Goal: Information Seeking & Learning: Learn about a topic

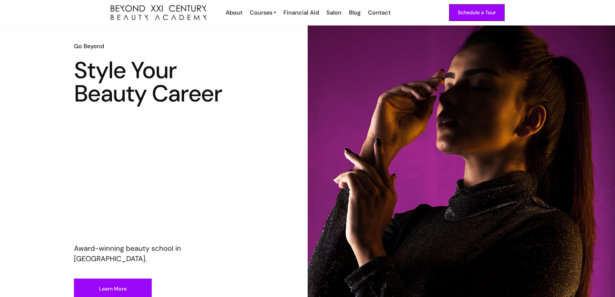
scroll to position [32, 0]
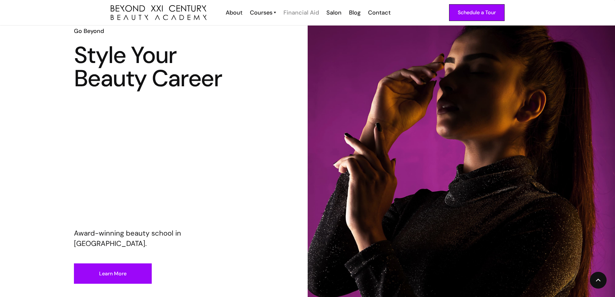
click at [298, 13] on div "Financial Aid" at bounding box center [300, 12] width 35 height 8
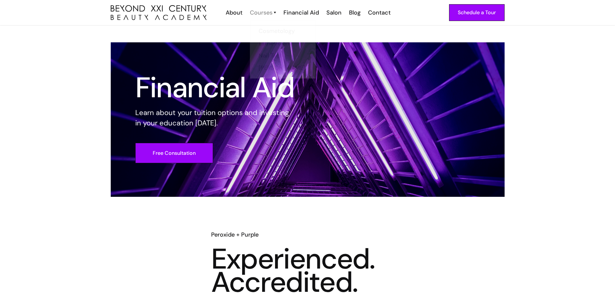
click at [262, 15] on div "Courses" at bounding box center [261, 12] width 23 height 8
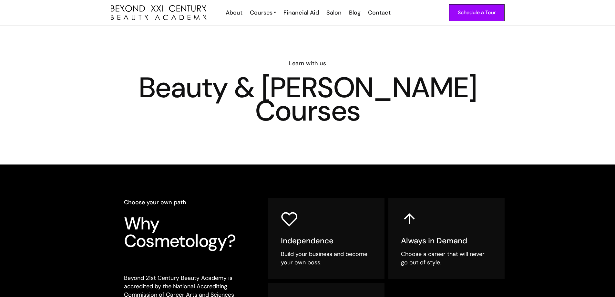
click at [262, 15] on div "Courses" at bounding box center [261, 12] width 23 height 8
click at [271, 13] on div "Courses" at bounding box center [261, 12] width 23 height 8
click at [278, 13] on div "Courses Cosmetology Esthetician Nail Tech Barber" at bounding box center [263, 12] width 34 height 8
click at [272, 13] on div "Courses" at bounding box center [261, 12] width 23 height 8
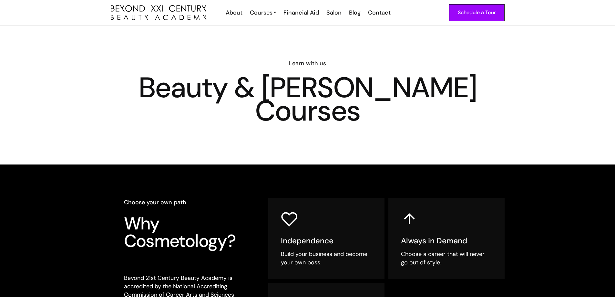
click at [272, 13] on div "Courses" at bounding box center [261, 12] width 23 height 8
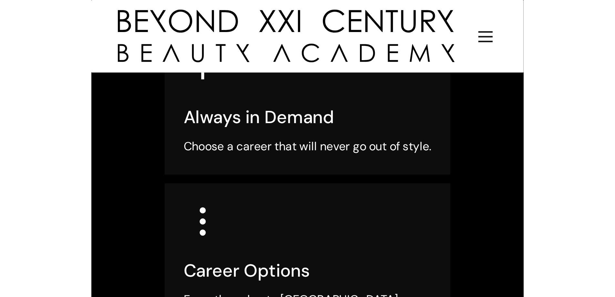
scroll to position [387, 0]
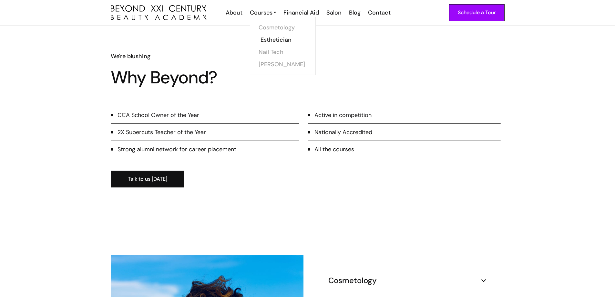
click at [272, 39] on link "Esthetician" at bounding box center [284, 40] width 48 height 12
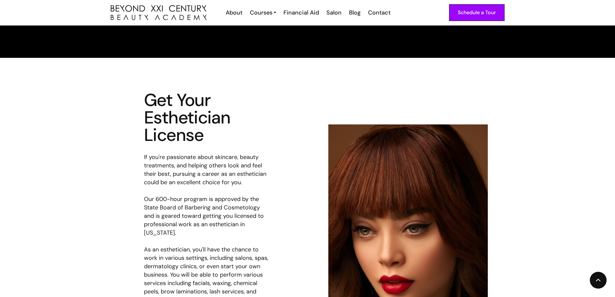
scroll to position [1000, 0]
